Goal: Task Accomplishment & Management: Manage account settings

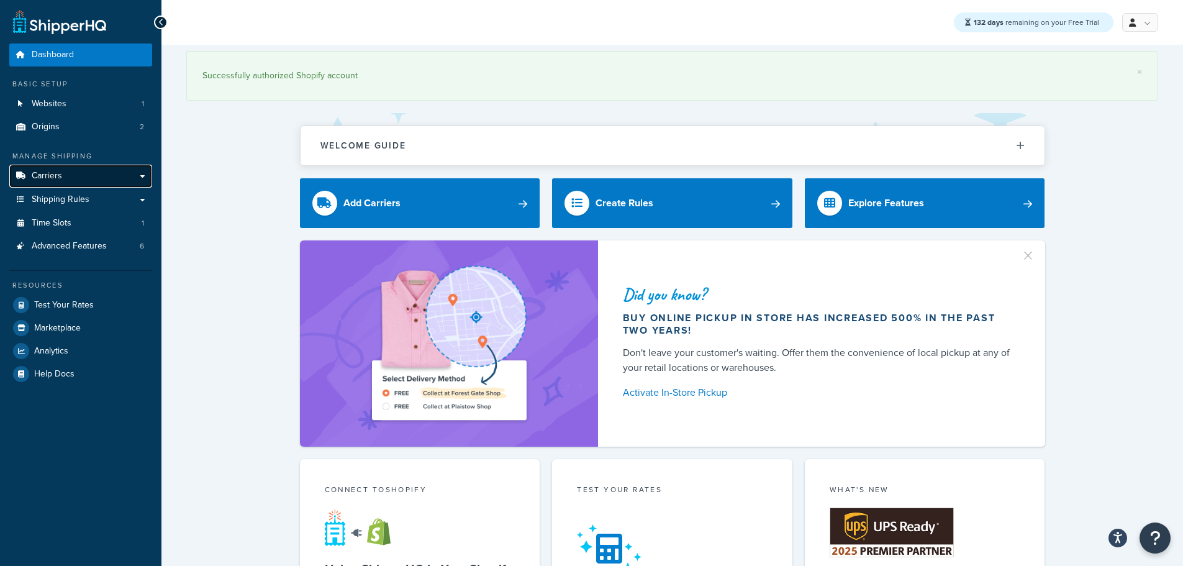
click at [55, 175] on span "Carriers" at bounding box center [47, 176] width 30 height 11
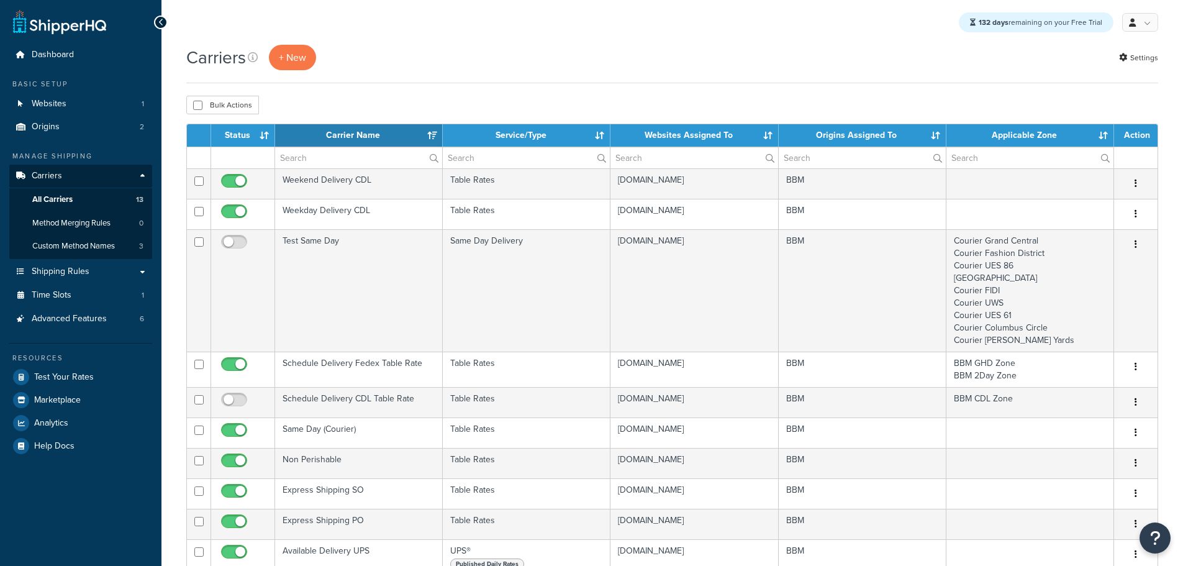
select select "15"
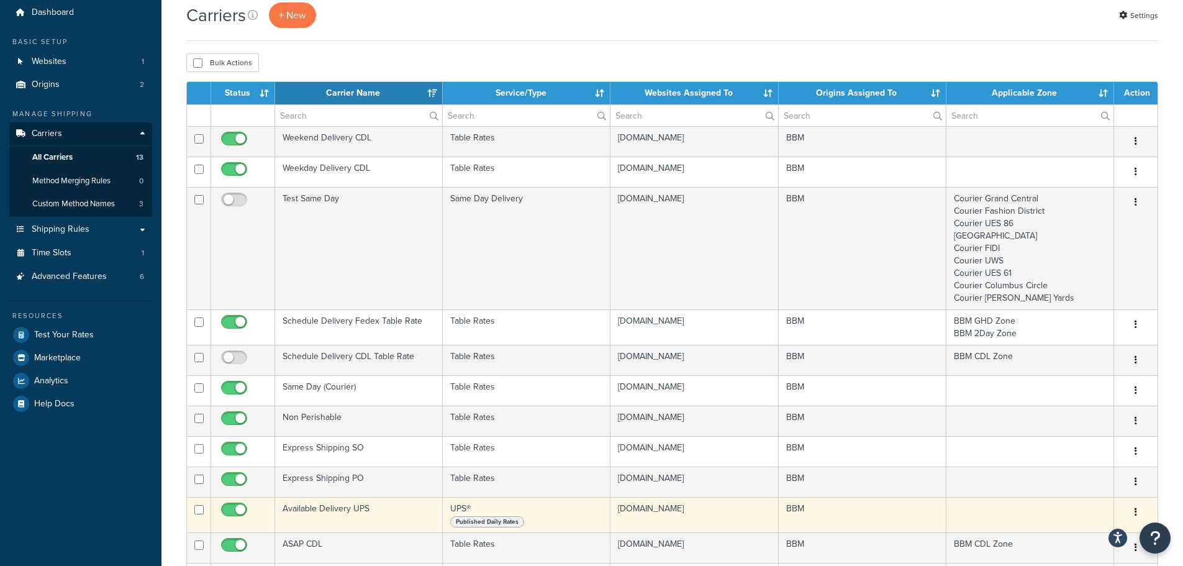
scroll to position [37, 0]
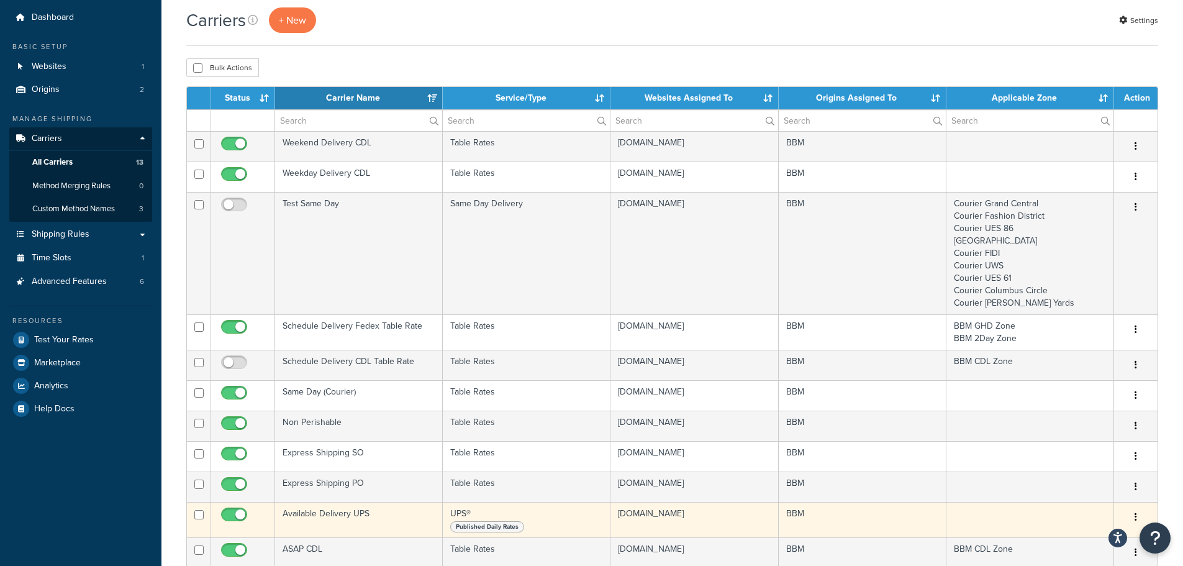
click at [238, 518] on input "checkbox" at bounding box center [236, 518] width 34 height 16
checkbox input "false"
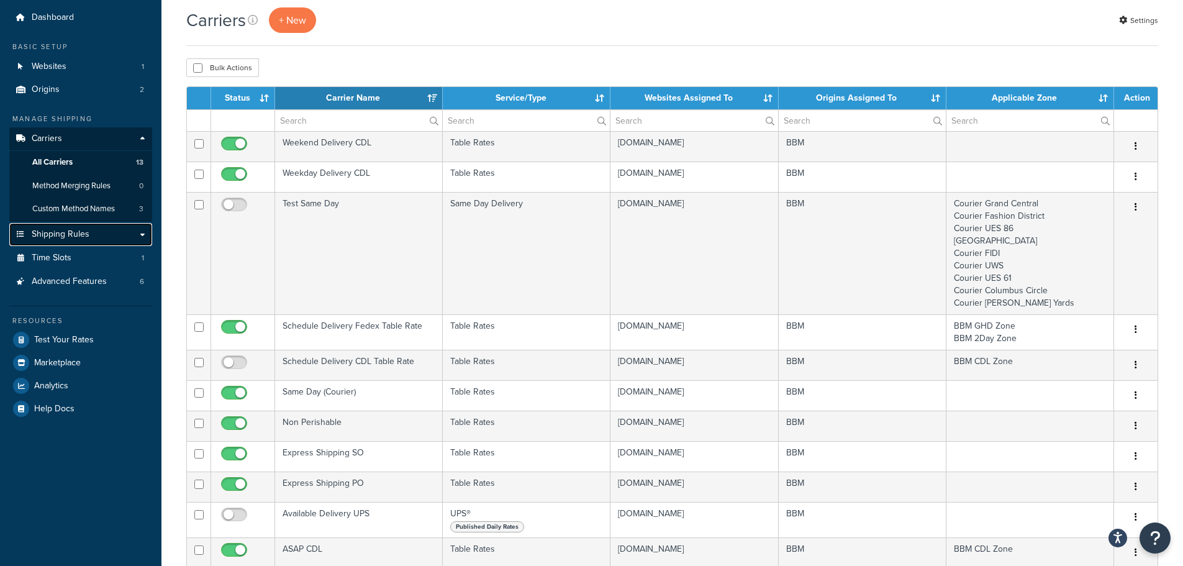
click at [111, 244] on link "Shipping Rules" at bounding box center [80, 234] width 143 height 23
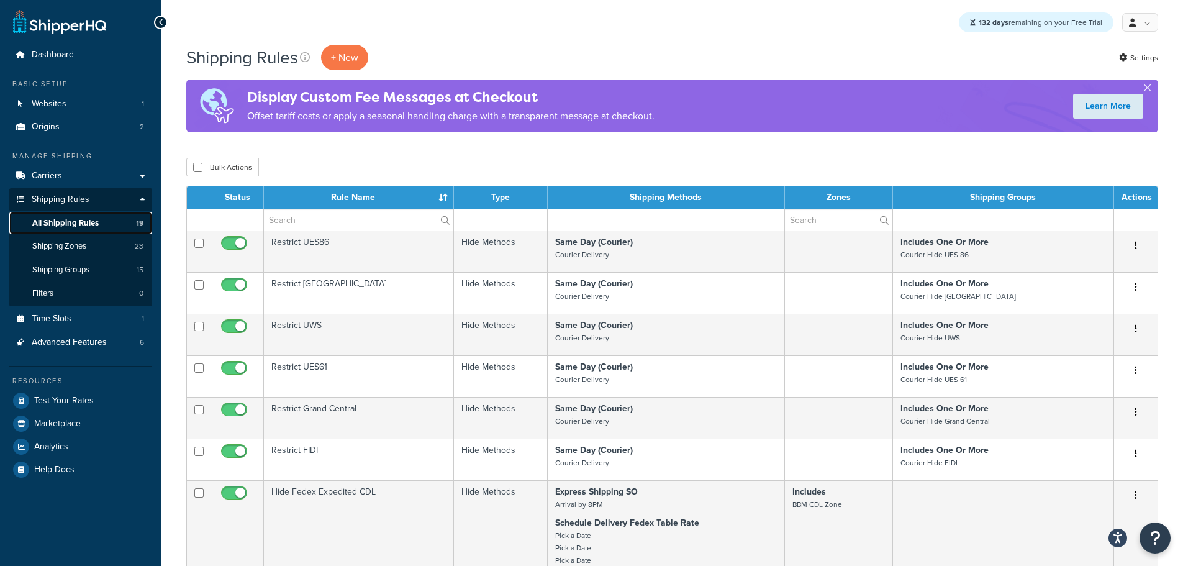
click at [101, 218] on link "All Shipping Rules 19" at bounding box center [80, 223] width 143 height 23
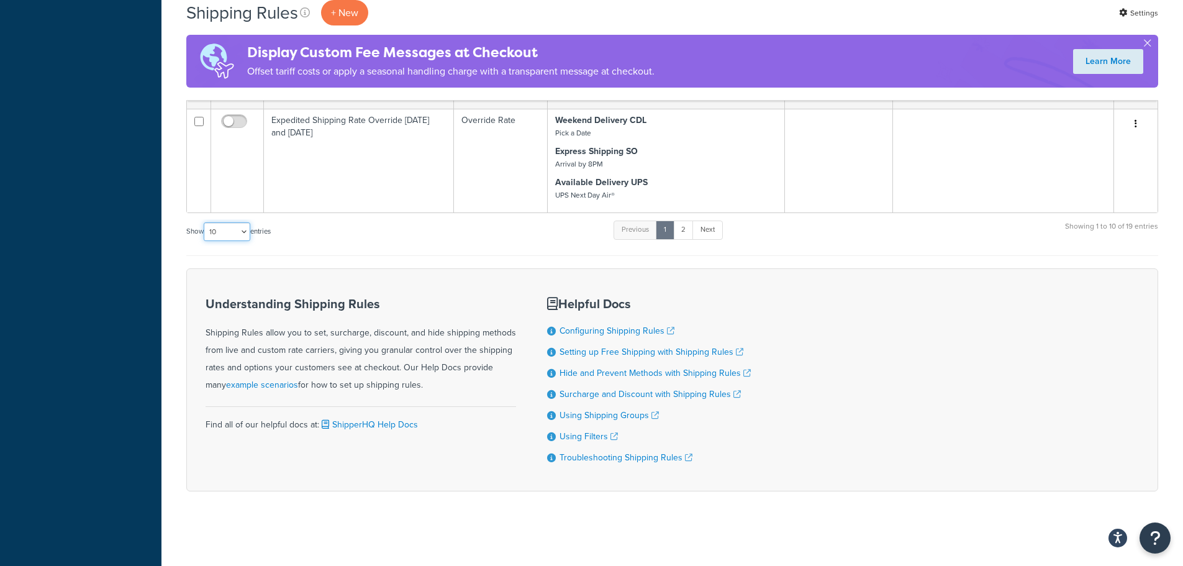
click at [234, 234] on select "10 15 25 50 100 1000" at bounding box center [227, 231] width 47 height 19
select select "25"
click at [205, 222] on select "10 15 25 50 100 1000" at bounding box center [227, 231] width 47 height 19
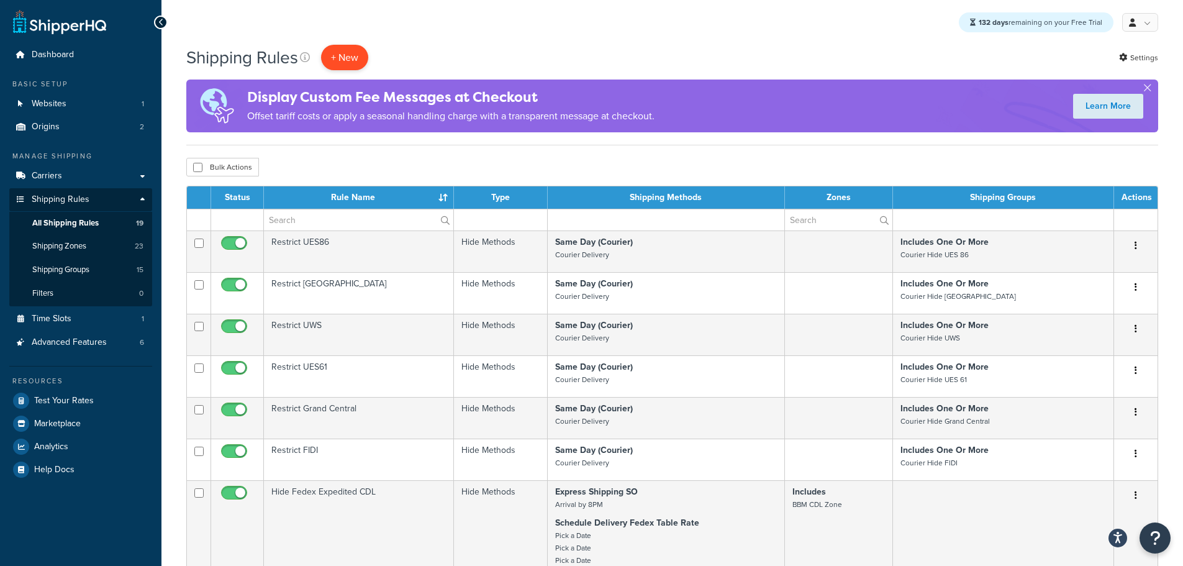
click at [360, 54] on p "+ New" at bounding box center [344, 57] width 47 height 25
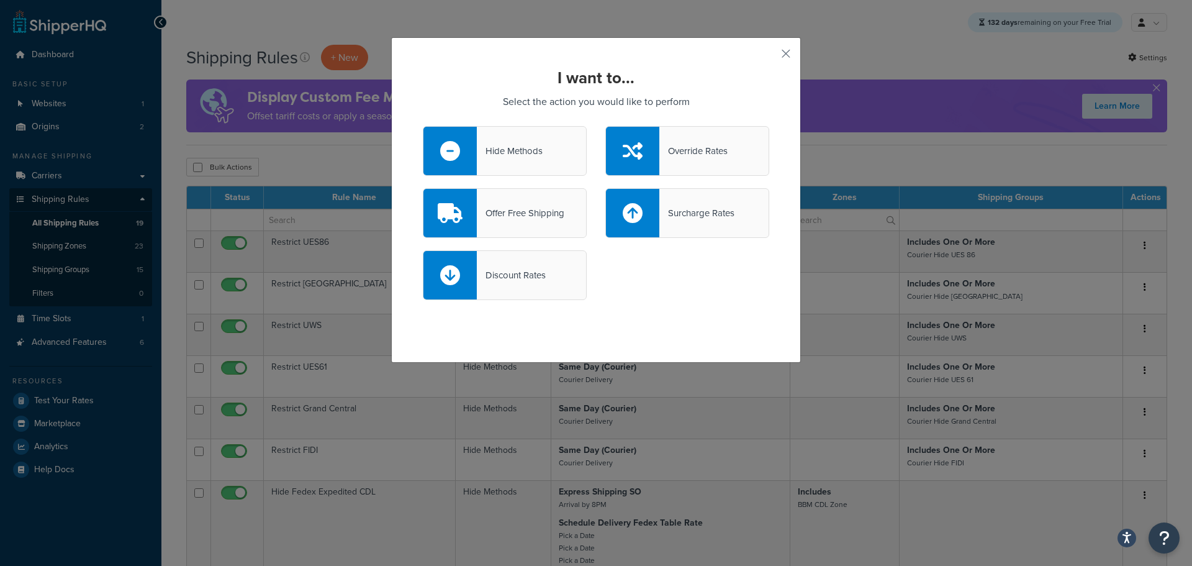
click at [682, 150] on div "Override Rates" at bounding box center [694, 150] width 68 height 17
click at [0, 0] on input "Override Rates" at bounding box center [0, 0] width 0 height 0
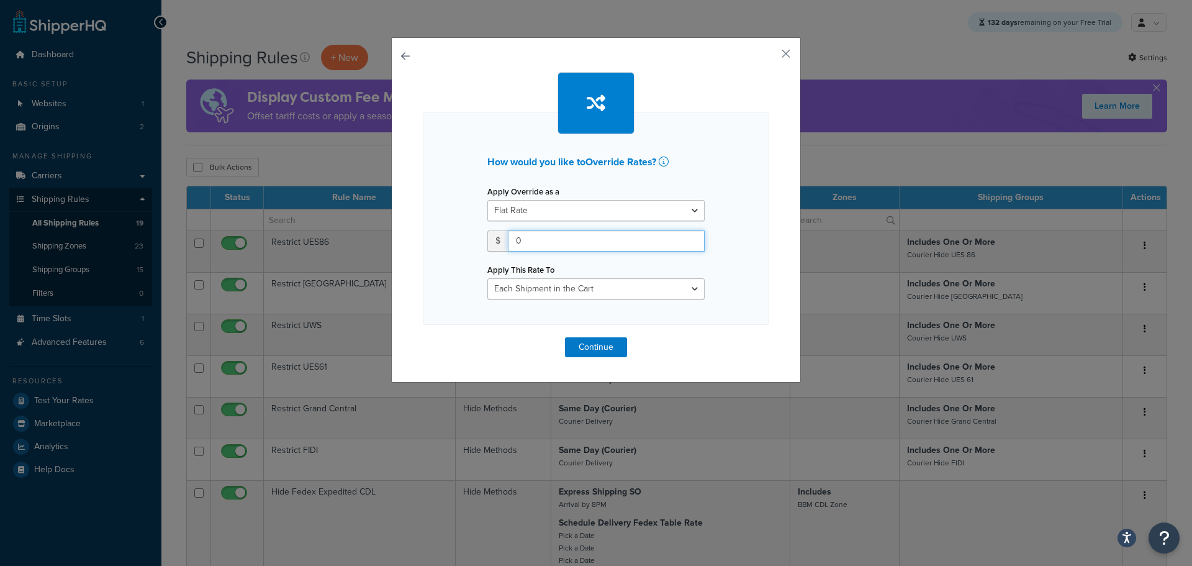
drag, startPoint x: 540, startPoint y: 243, endPoint x: 428, endPoint y: 239, distance: 112.5
click at [427, 241] on div "How would you like to Override Rates ? Apply Override as a Flat Rate Percentage…" at bounding box center [596, 218] width 347 height 212
type input "24.95"
click at [590, 348] on button "Continue" at bounding box center [596, 347] width 62 height 20
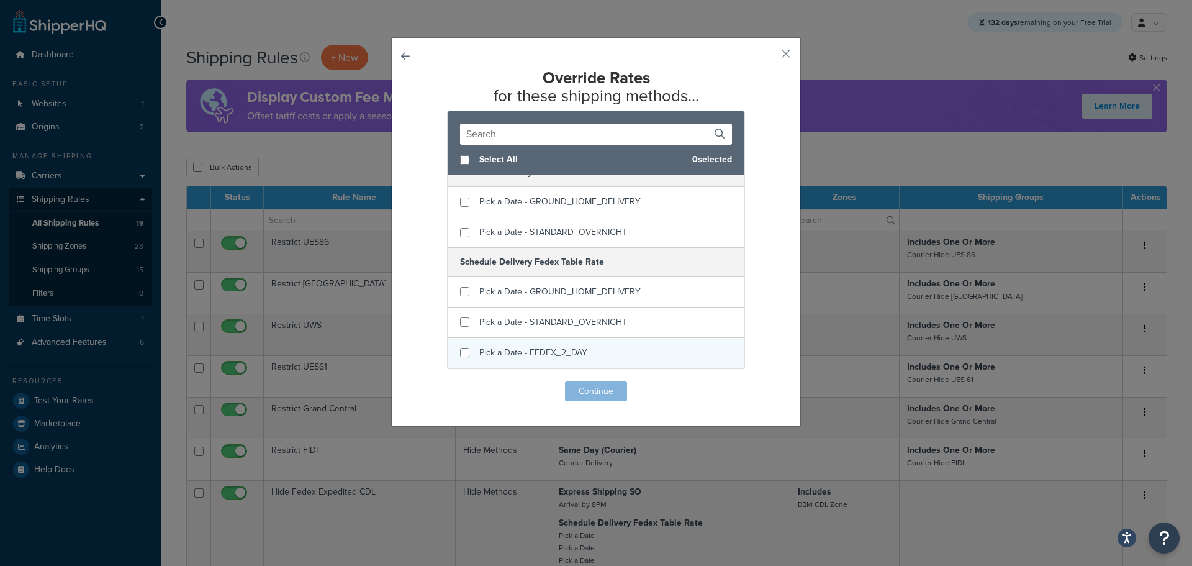
scroll to position [1056, 0]
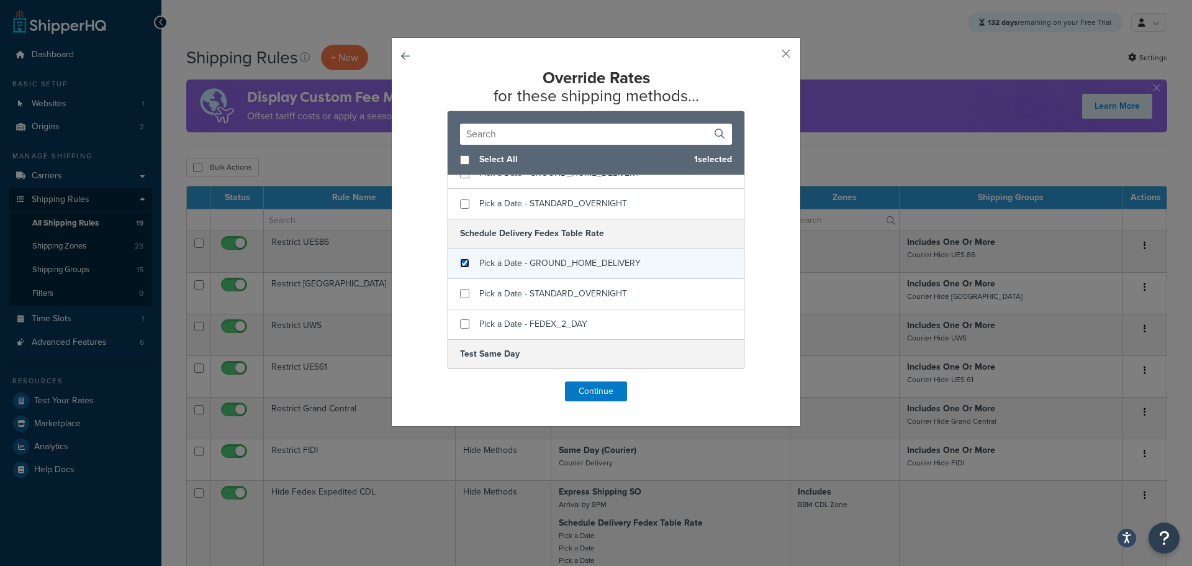
click at [460, 265] on input "checkbox" at bounding box center [464, 262] width 9 height 9
checkbox input "true"
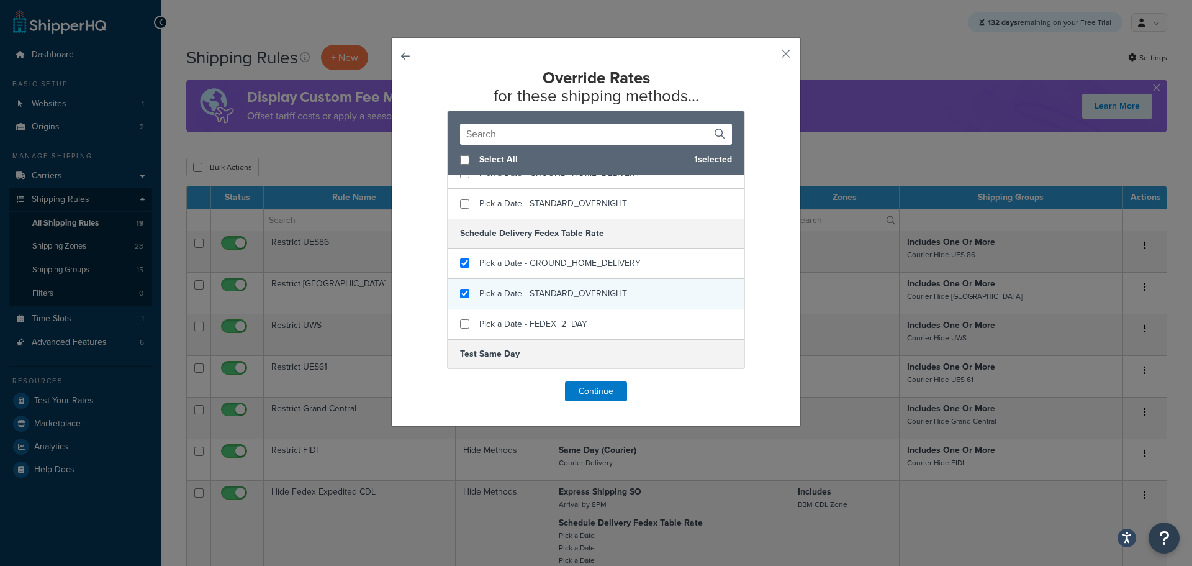
checkbox input "true"
click at [463, 293] on div "Pick a Date - STANDARD_OVERNIGHT" at bounding box center [596, 294] width 297 height 30
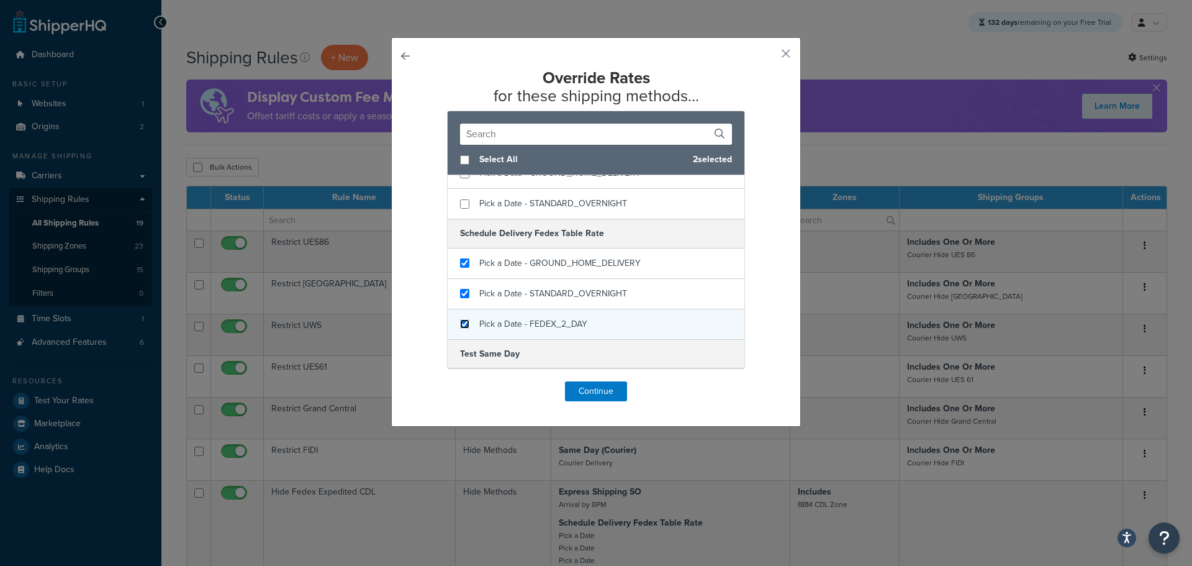
click at [465, 323] on input "checkbox" at bounding box center [464, 323] width 9 height 9
checkbox input "true"
click at [589, 391] on button "Continue" at bounding box center [596, 391] width 62 height 20
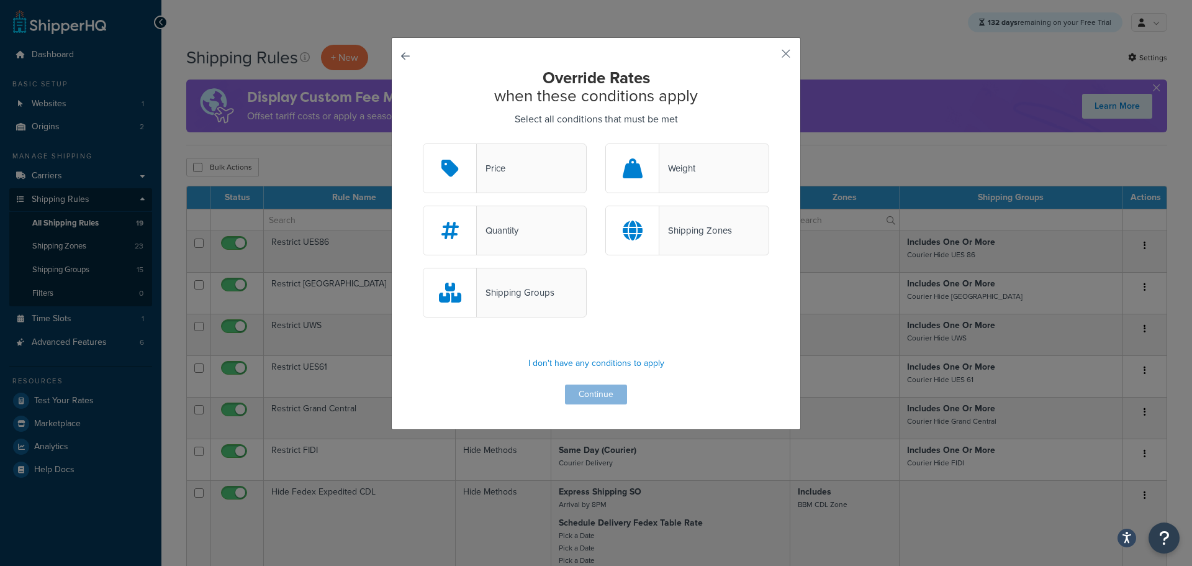
click at [591, 391] on div "Override Rates when these conditions apply Select all conditions that must be m…" at bounding box center [596, 236] width 347 height 335
click at [591, 370] on p "I don't have any conditions to apply" at bounding box center [596, 363] width 347 height 17
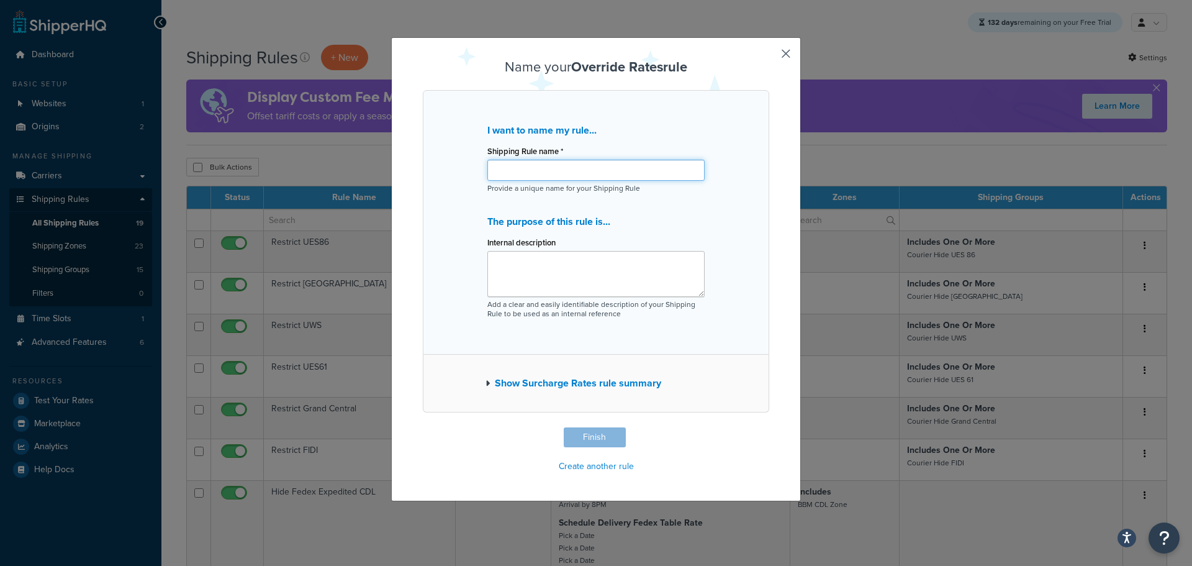
click at [524, 170] on input "Shipping Rule name *" at bounding box center [596, 170] width 217 height 21
type input "Rate Override Saturday and Sunday"
click at [596, 435] on button "Finish" at bounding box center [595, 437] width 62 height 20
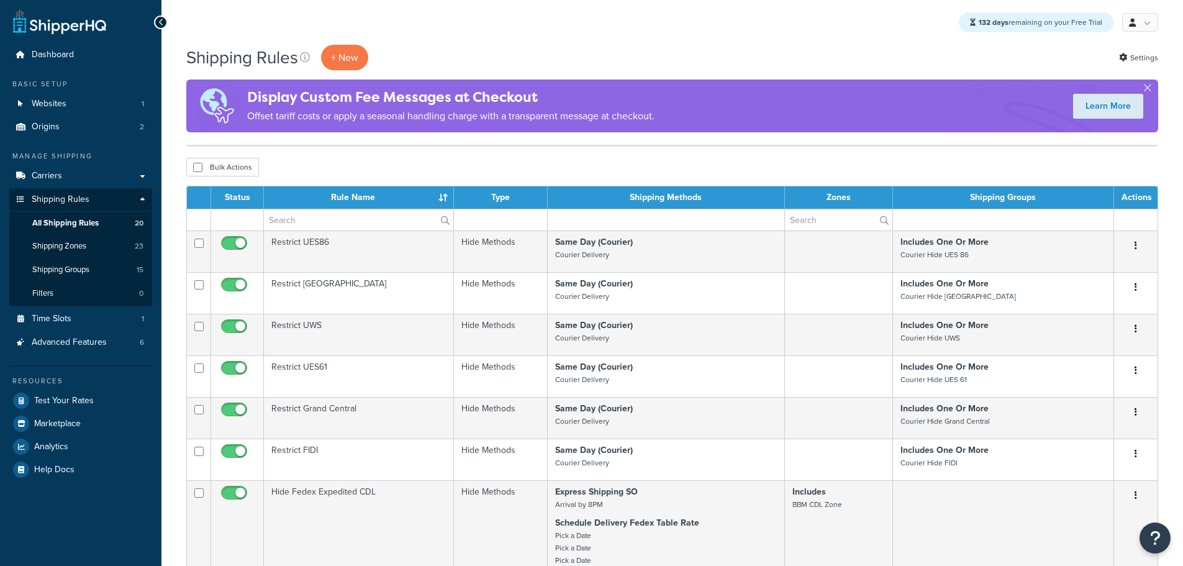
select select "25"
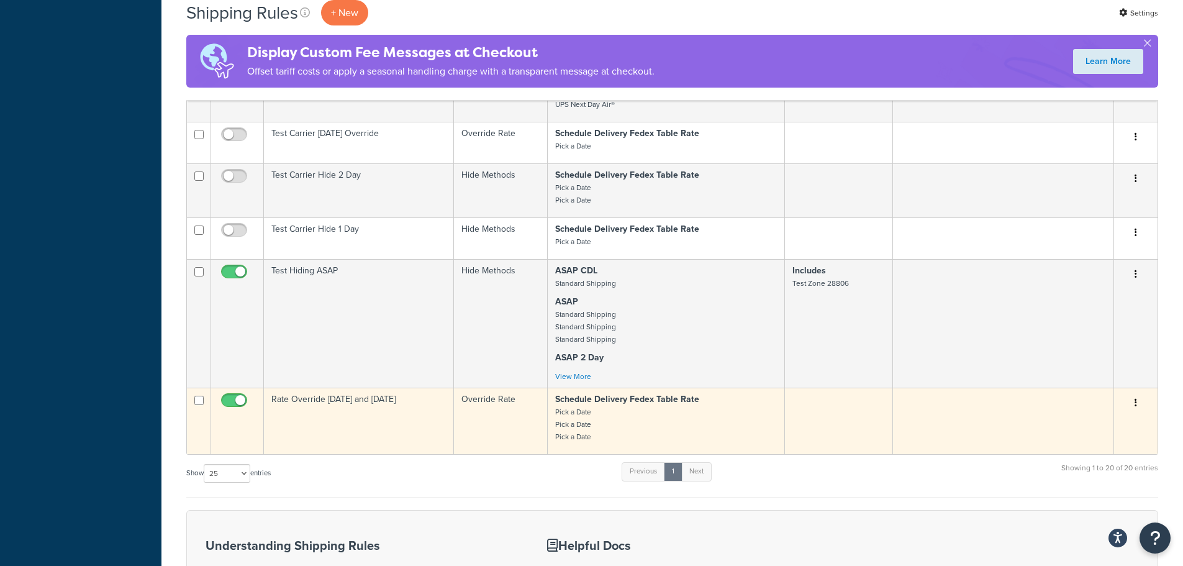
click at [330, 415] on td "Rate Override [DATE] and [DATE]" at bounding box center [359, 421] width 190 height 66
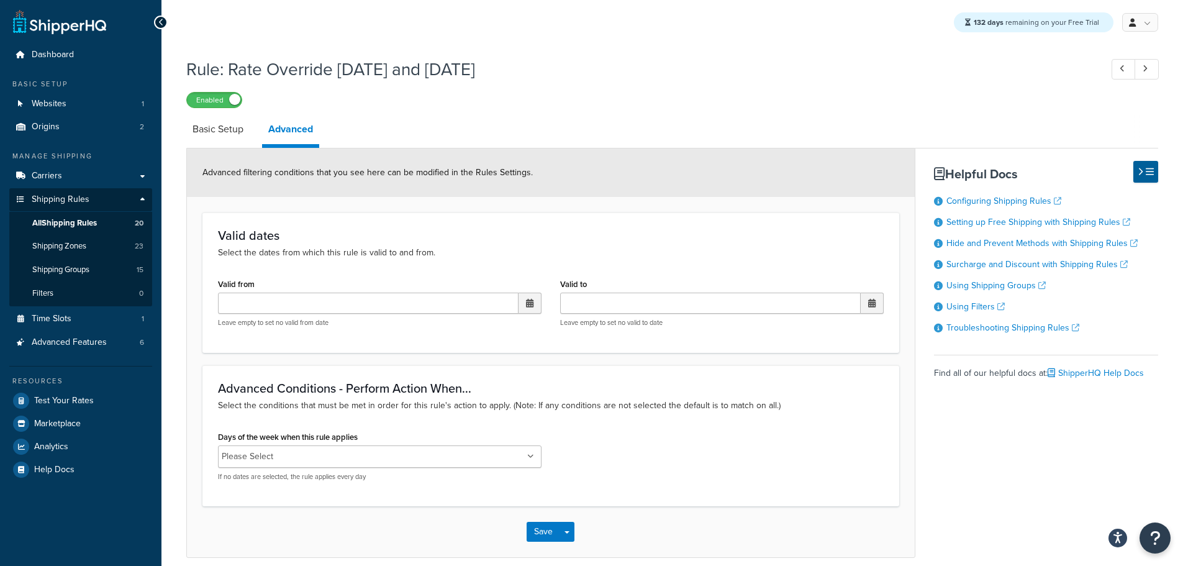
click at [344, 461] on input "Days of the week when this rule applies" at bounding box center [332, 457] width 110 height 14
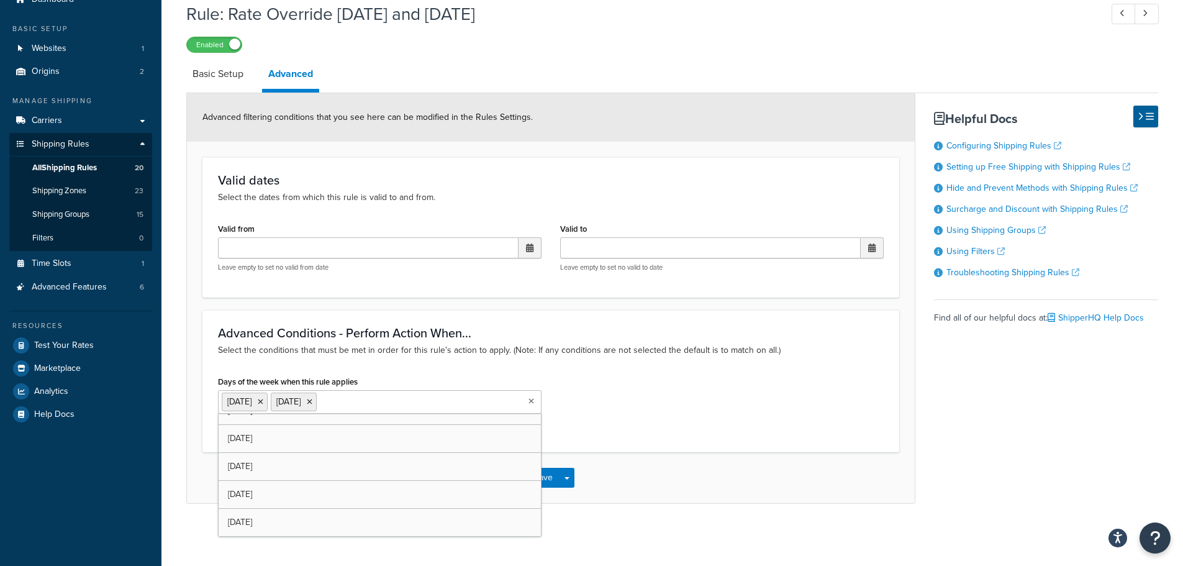
scroll to position [16, 0]
drag, startPoint x: 663, startPoint y: 487, endPoint x: 606, endPoint y: 489, distance: 56.5
click at [657, 488] on div "Save Save Dropdown Save and Edit Save and Duplicate Save and Create New" at bounding box center [551, 477] width 728 height 51
click at [540, 478] on button "Save" at bounding box center [544, 478] width 34 height 20
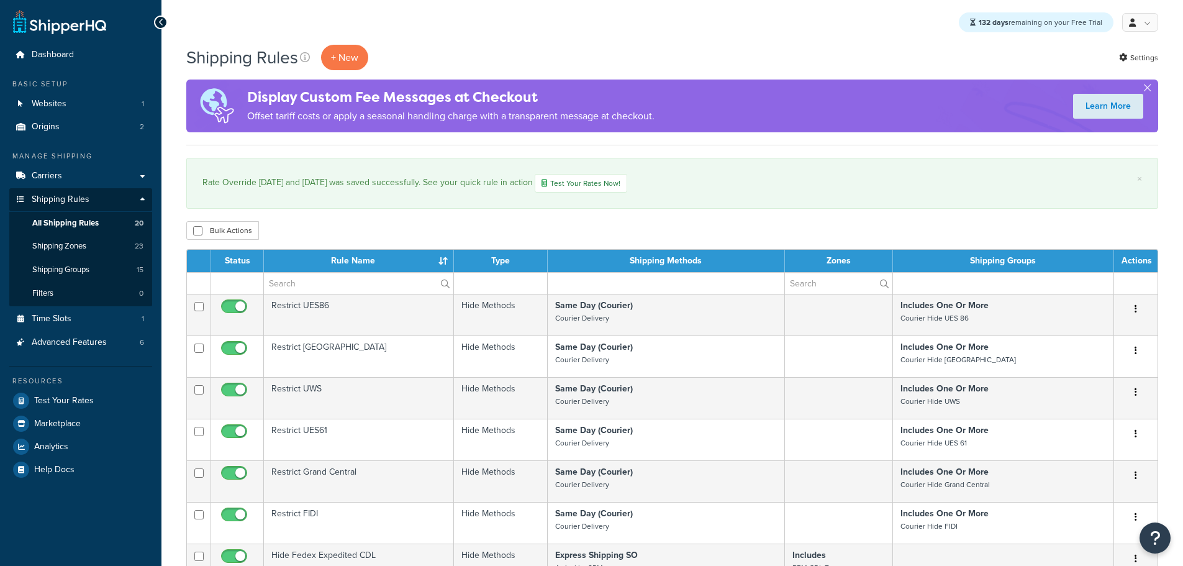
select select "25"
click at [55, 176] on span "Carriers" at bounding box center [47, 176] width 30 height 11
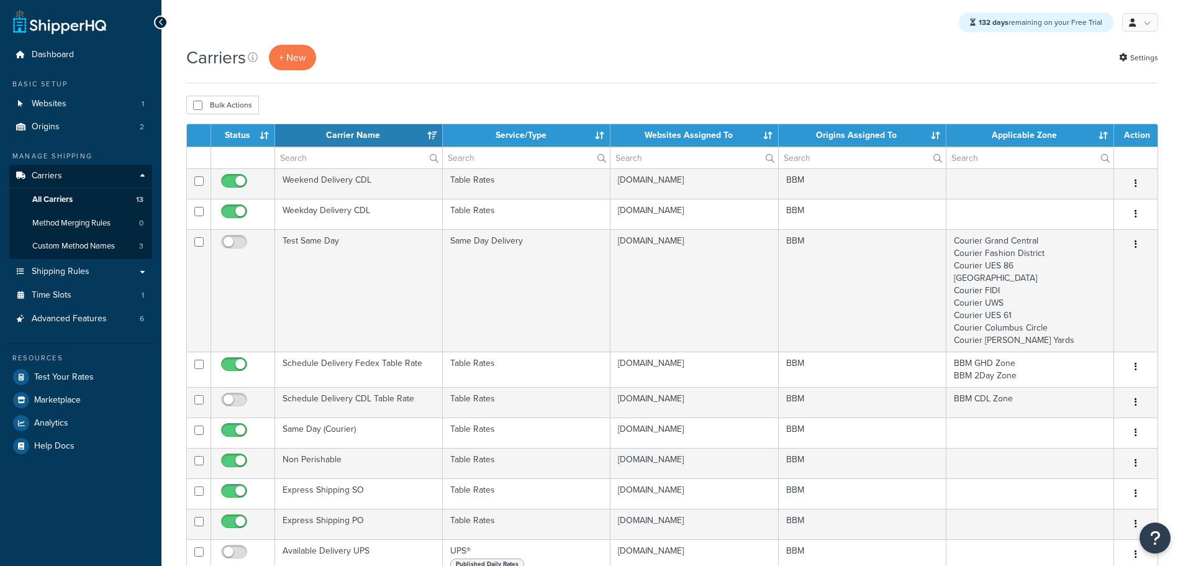
select select "15"
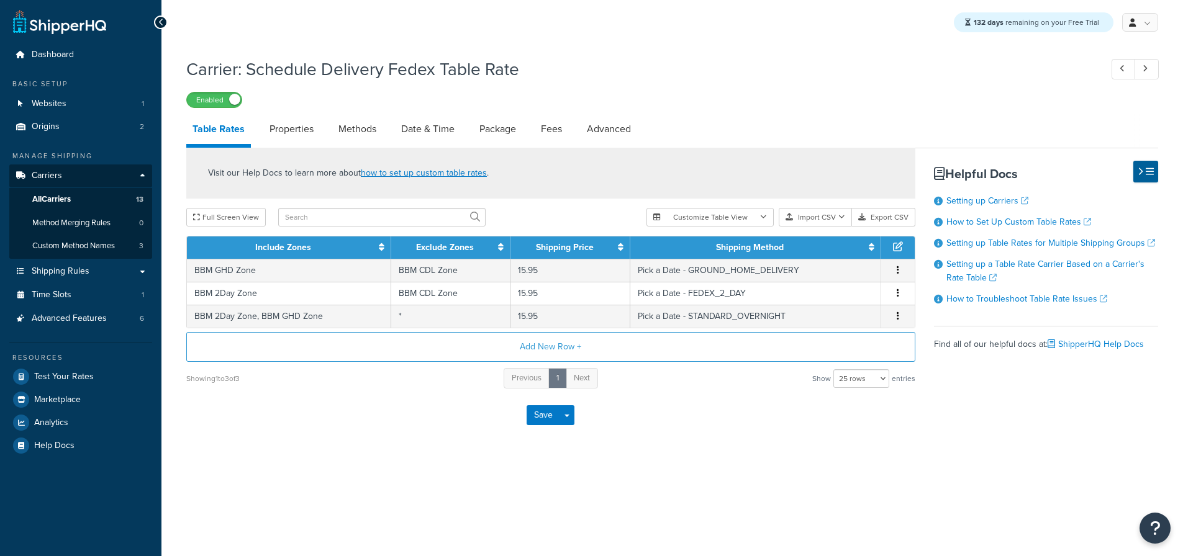
select select "25"
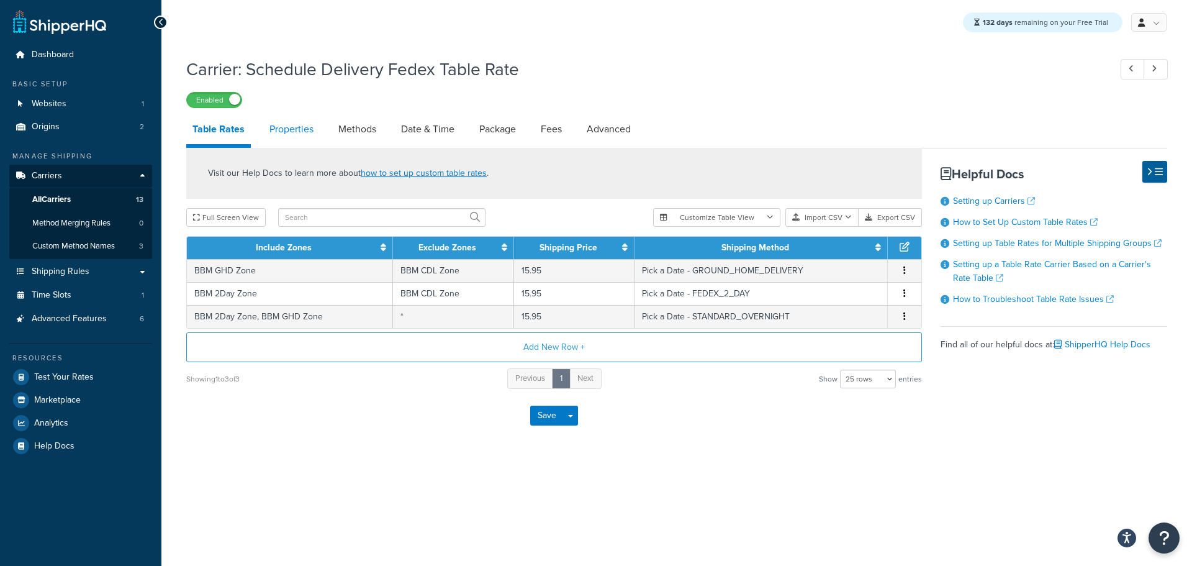
click at [294, 130] on link "Properties" at bounding box center [291, 129] width 57 height 30
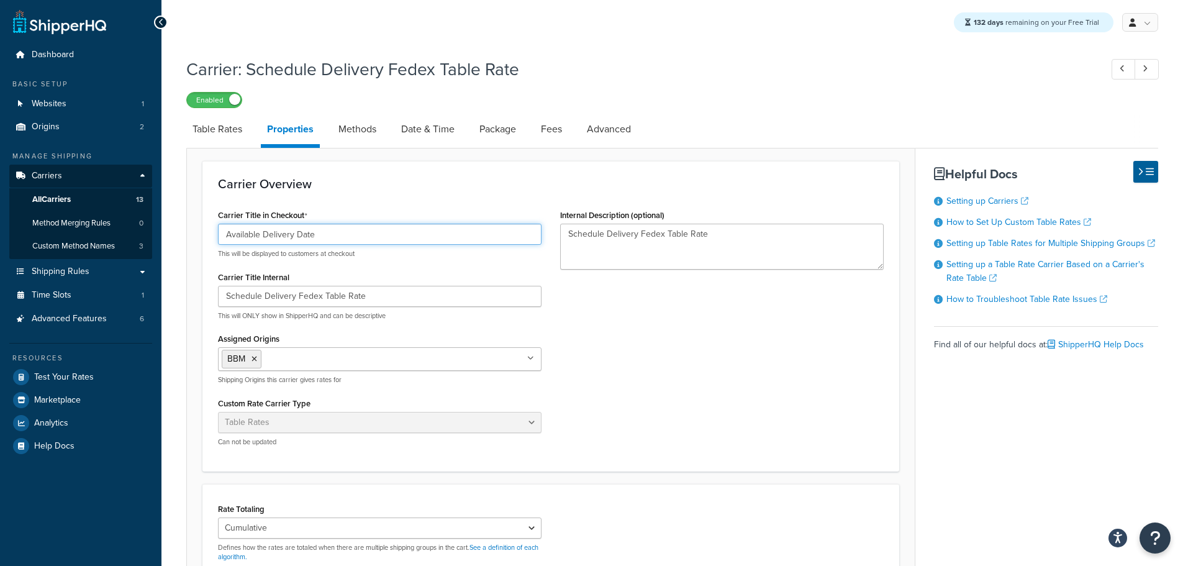
drag, startPoint x: 260, startPoint y: 235, endPoint x: 194, endPoint y: 235, distance: 65.2
click at [194, 235] on form "Carrier Overview Carrier Title in Checkout Available Delivery Date This will be…" at bounding box center [551, 473] width 728 height 624
click at [306, 235] on input "Choose Delivery Date" at bounding box center [380, 234] width 324 height 21
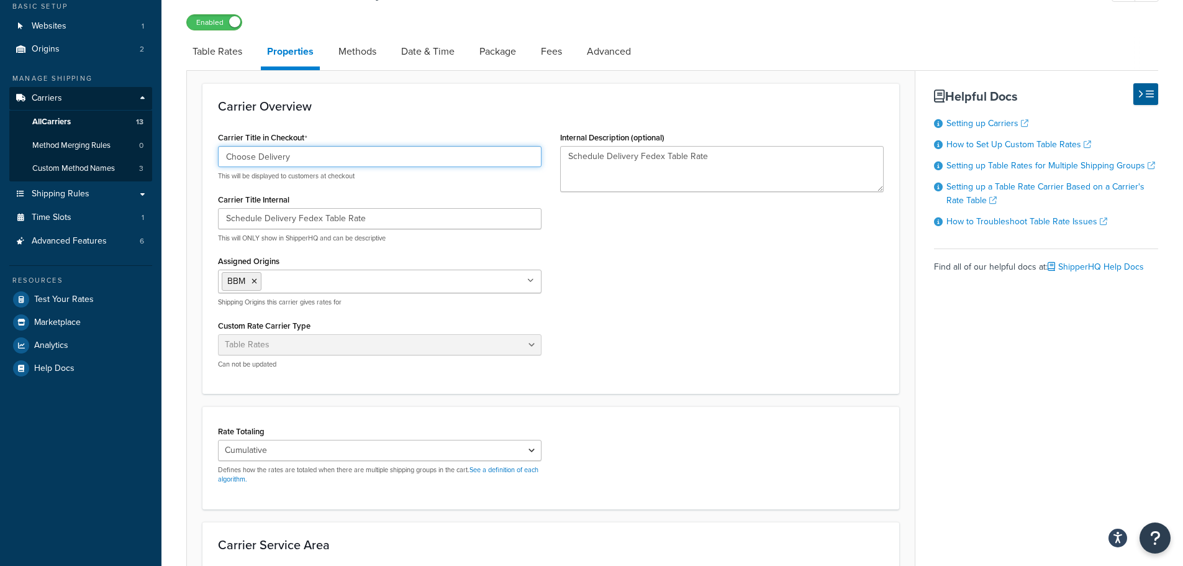
scroll to position [248, 0]
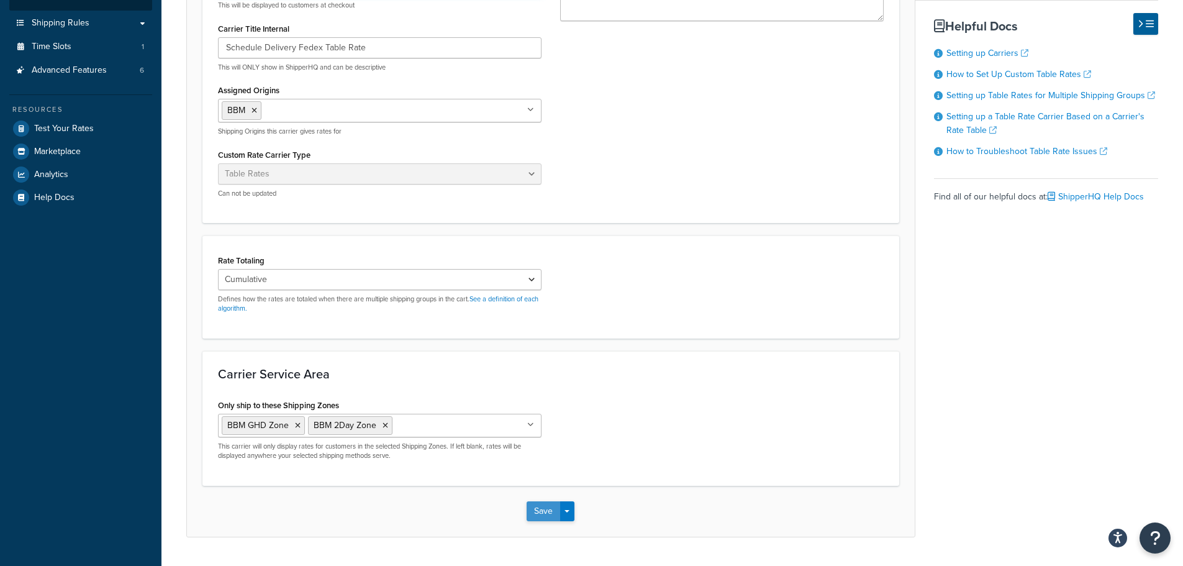
type input "Choose Delivery"
click at [532, 515] on button "Save" at bounding box center [544, 511] width 34 height 20
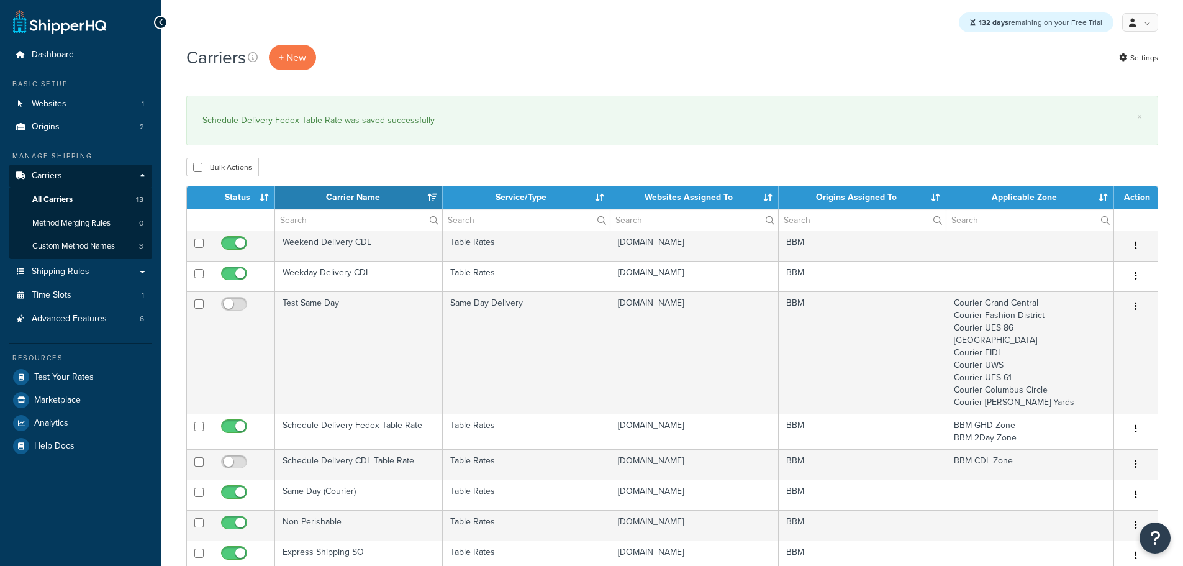
select select "15"
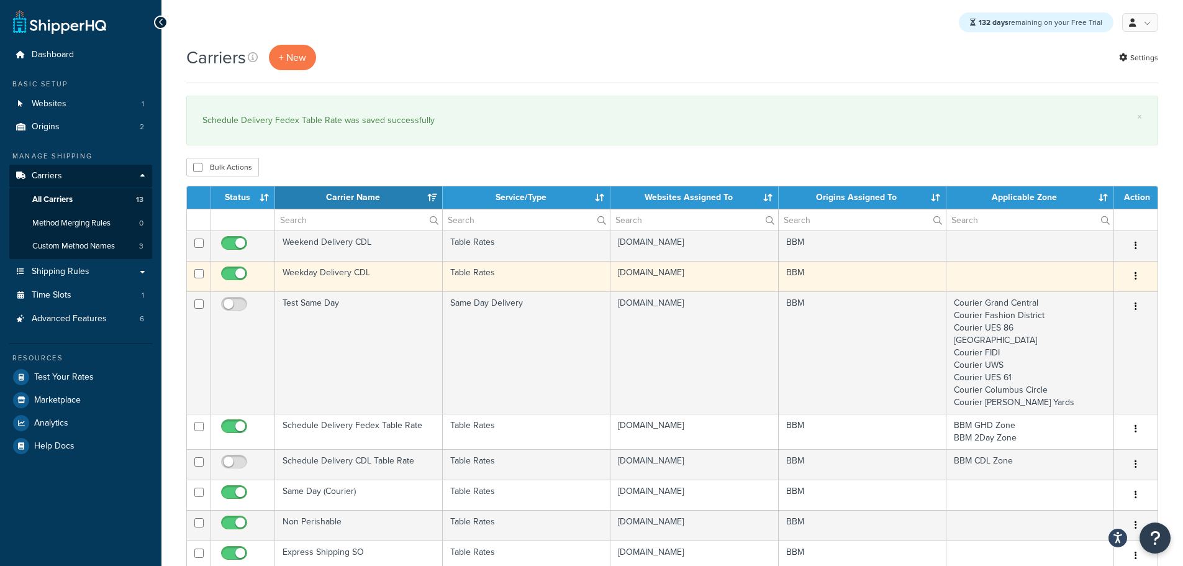
click at [329, 273] on td "Weekday Delivery CDL" at bounding box center [359, 276] width 168 height 30
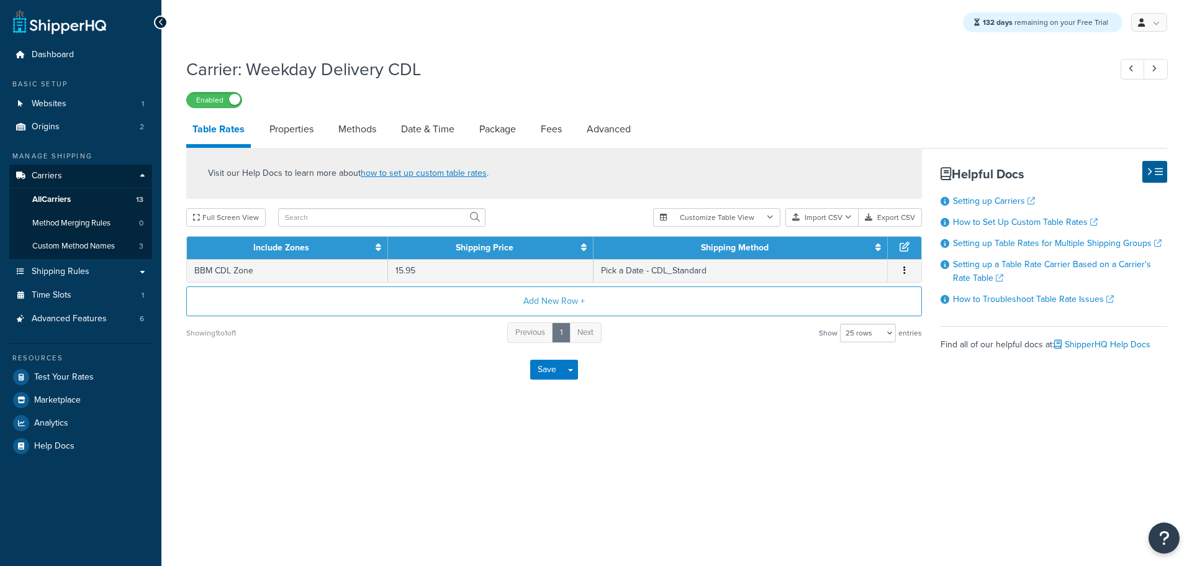
select select "25"
click at [405, 126] on link "Date & Time" at bounding box center [428, 129] width 66 height 30
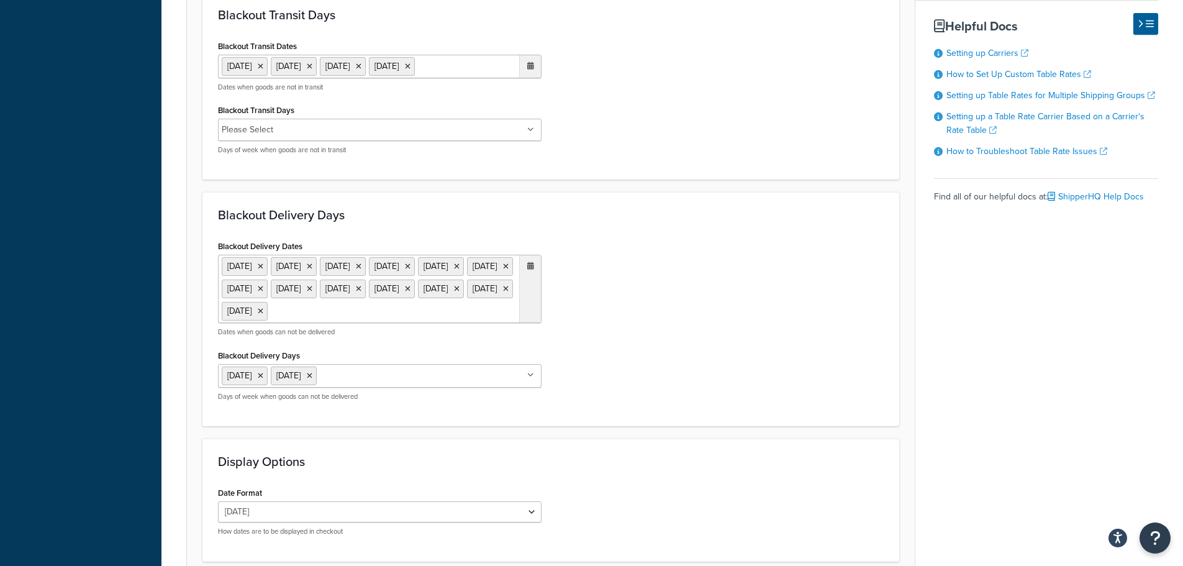
scroll to position [807, 0]
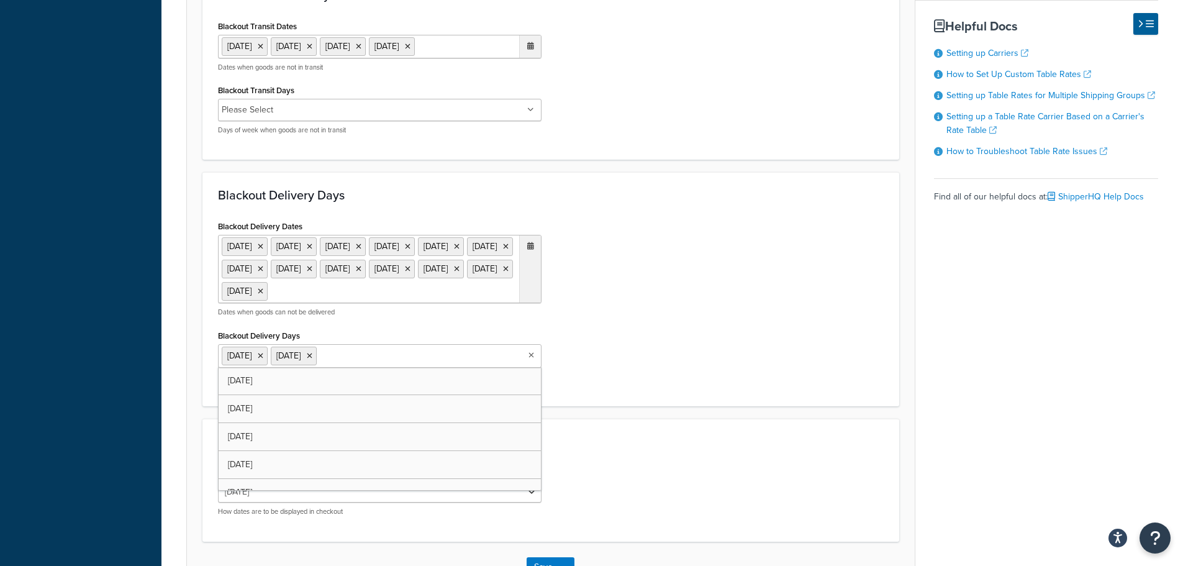
click at [389, 362] on input "Blackout Delivery Days" at bounding box center [375, 355] width 110 height 14
click at [612, 391] on div "Blackout Delivery Dates 1 Sep 2025 11 Nov 2025 27 Nov 2025 25 Dec 2025 1 Jan 20…" at bounding box center [551, 303] width 684 height 173
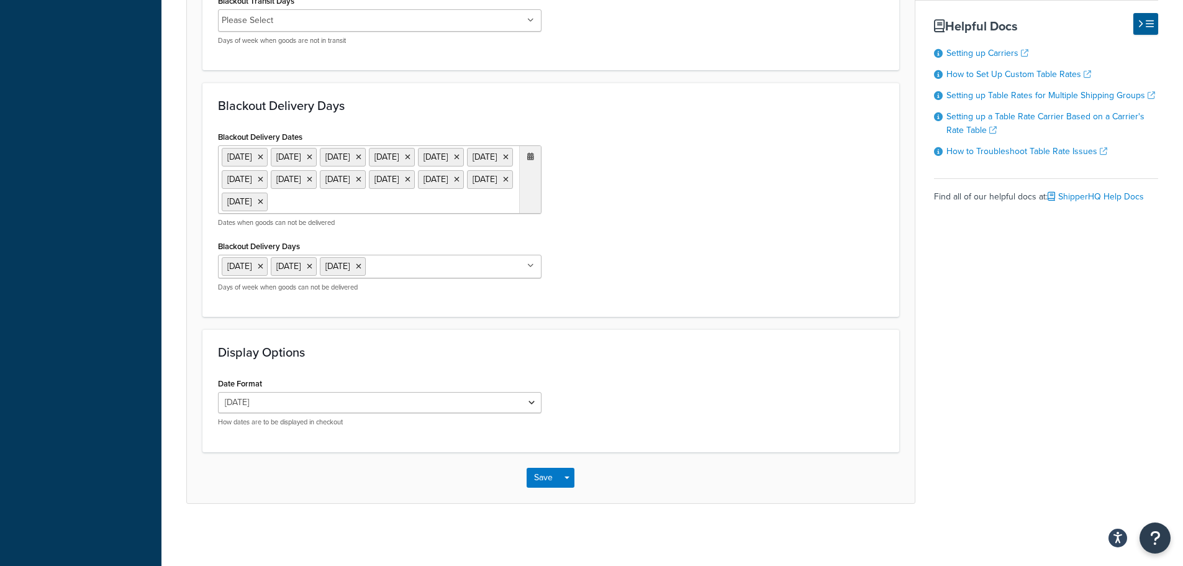
scroll to position [921, 0]
click at [545, 479] on button "Save" at bounding box center [544, 478] width 34 height 20
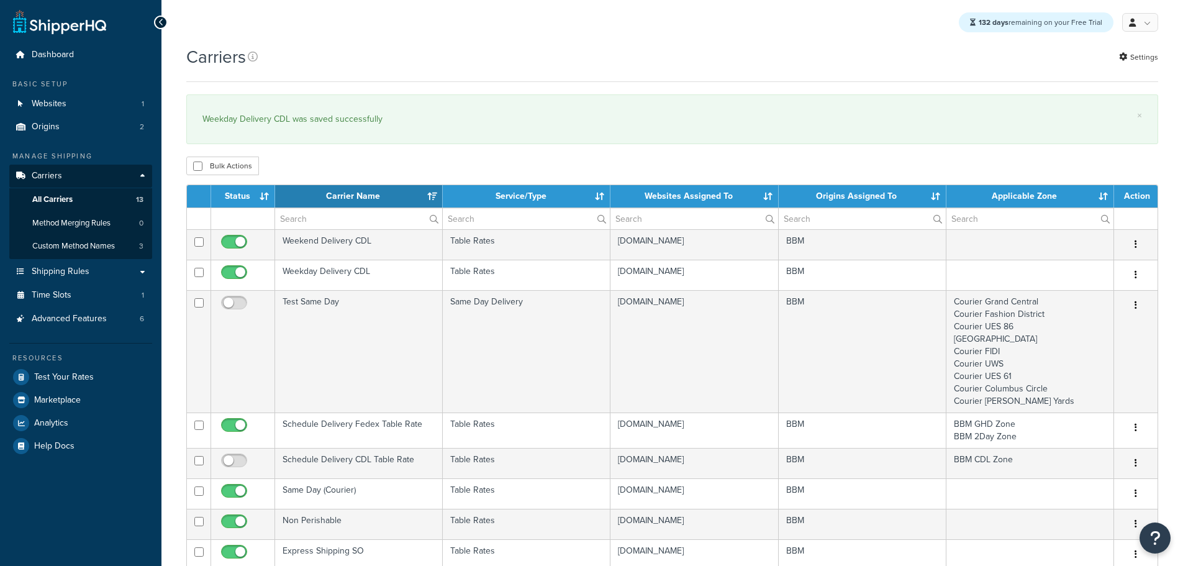
select select "15"
